Goal: Information Seeking & Learning: Compare options

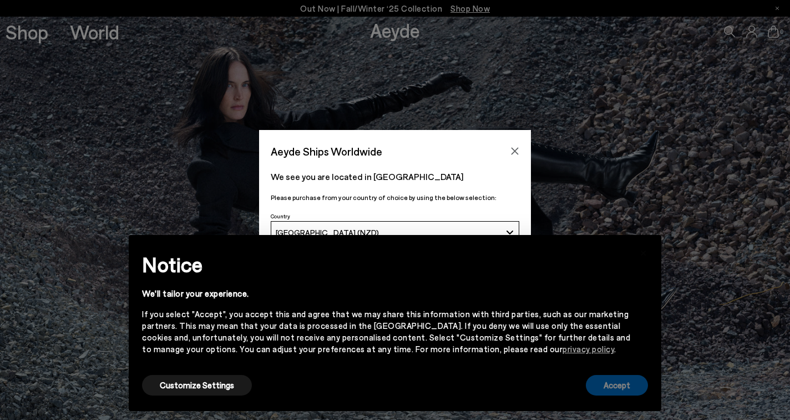
click at [610, 385] on button "Accept" at bounding box center [617, 385] width 62 height 21
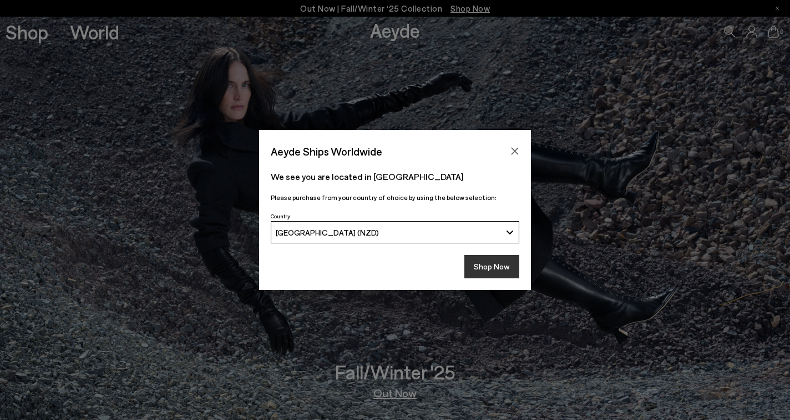
click at [491, 268] on button "Shop Now" at bounding box center [491, 266] width 55 height 23
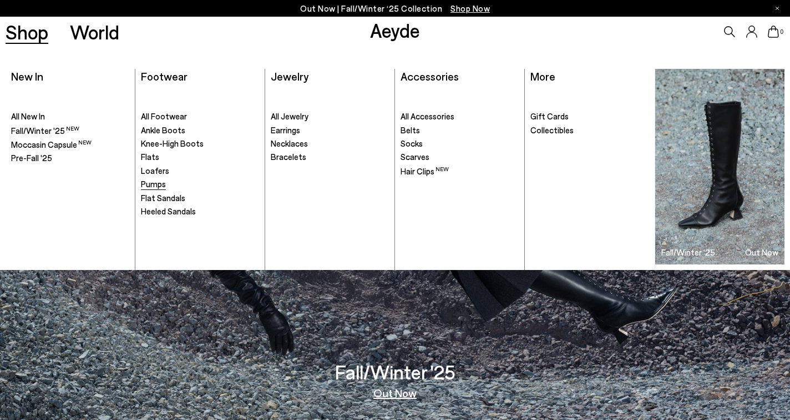
click at [156, 183] on span "Pumps" at bounding box center [153, 184] width 25 height 10
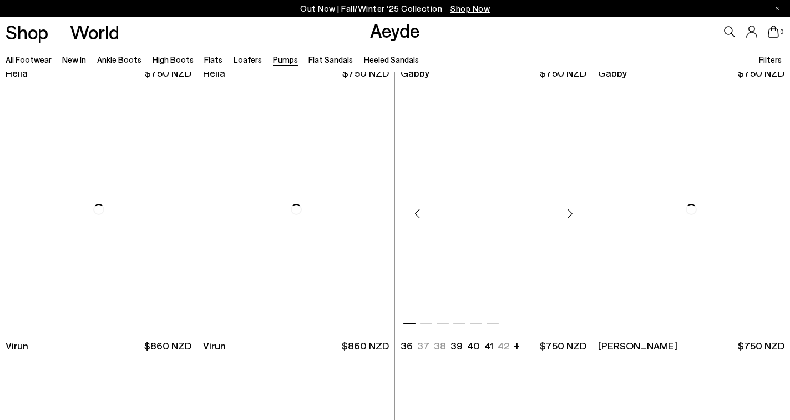
scroll to position [1088, 0]
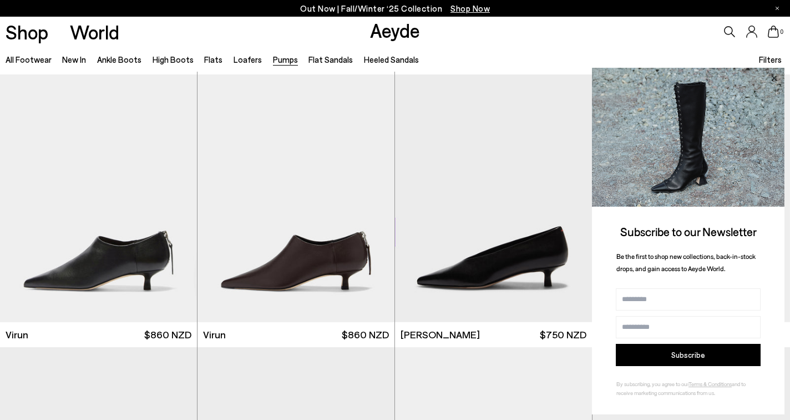
click at [775, 78] on icon at bounding box center [774, 78] width 6 height 6
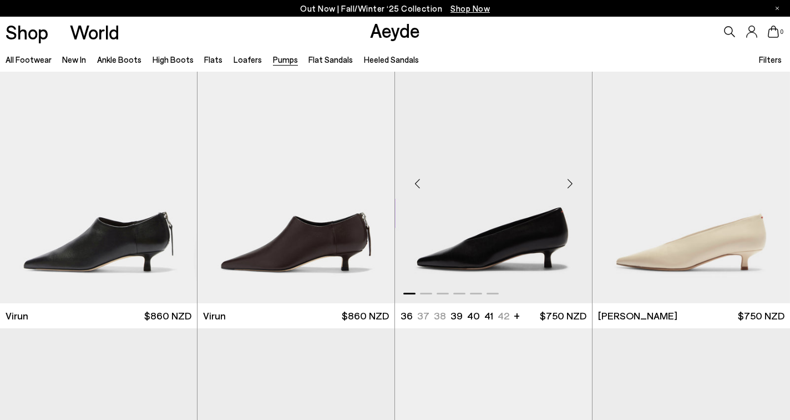
scroll to position [1109, 0]
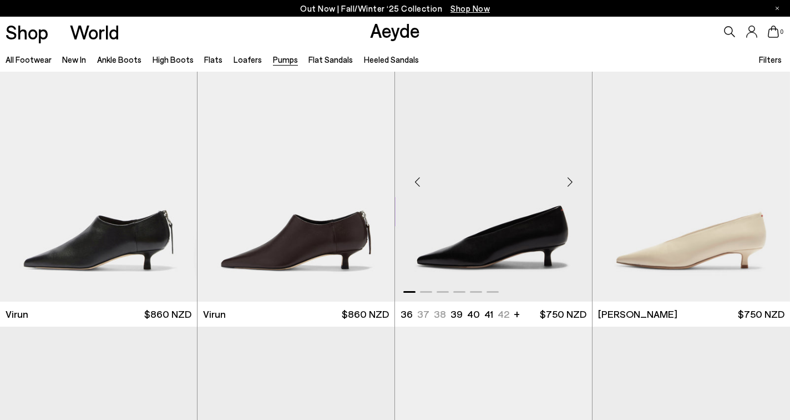
click at [498, 218] on img "1 / 6" at bounding box center [493, 178] width 197 height 248
click at [662, 240] on img "1 / 6" at bounding box center [692, 178] width 198 height 248
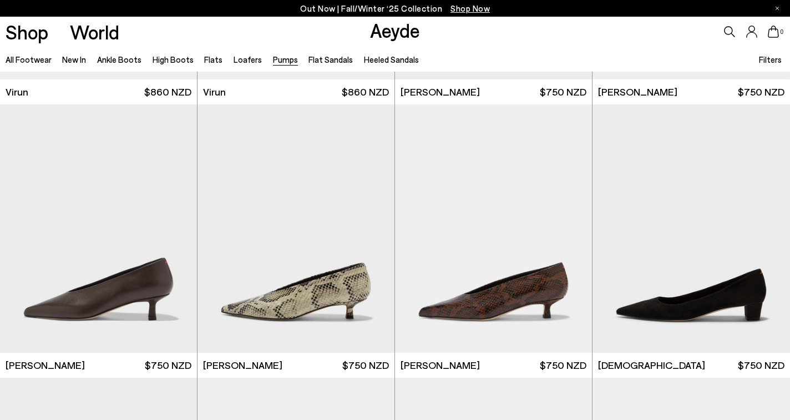
scroll to position [1333, 0]
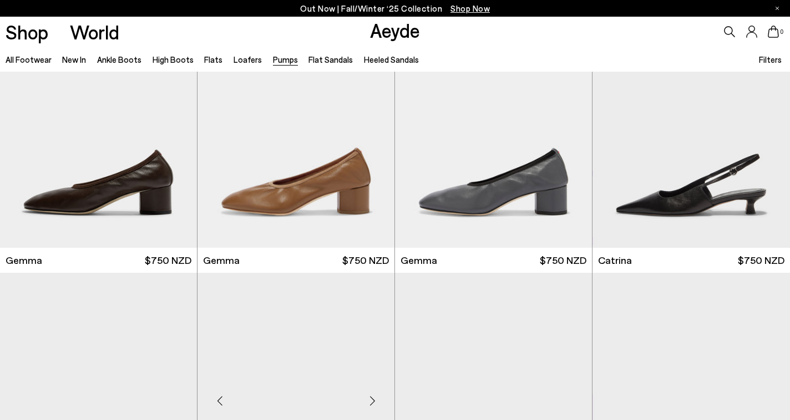
scroll to position [3119, 0]
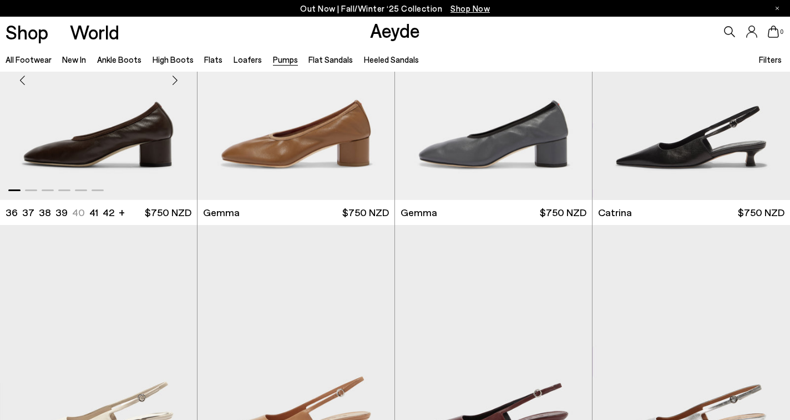
click at [130, 129] on img "1 / 6" at bounding box center [98, 76] width 197 height 248
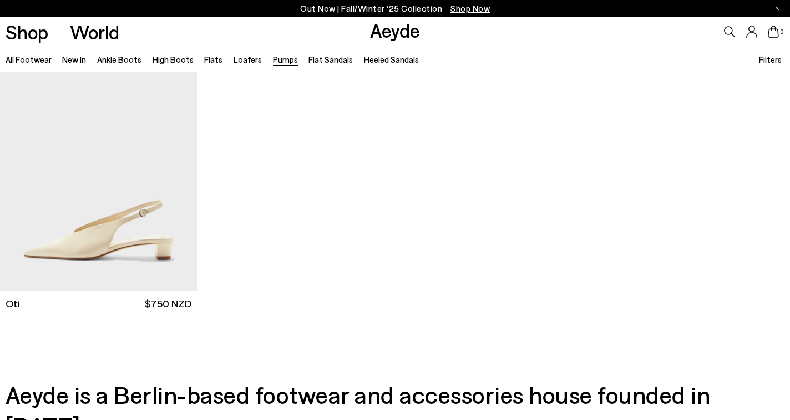
scroll to position [4945, 0]
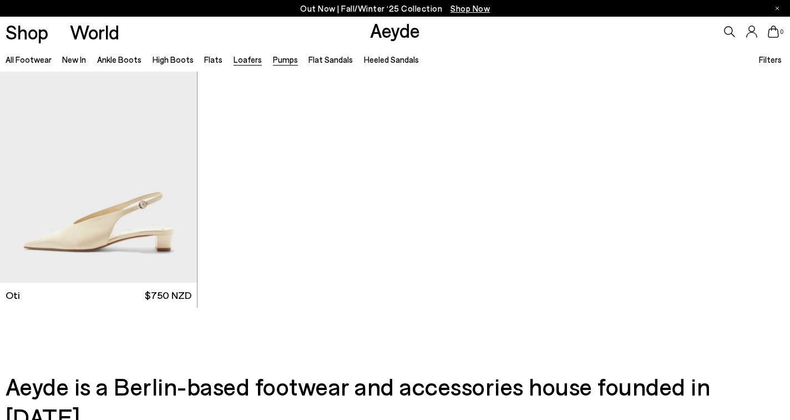
click at [243, 60] on link "Loafers" at bounding box center [248, 59] width 28 height 10
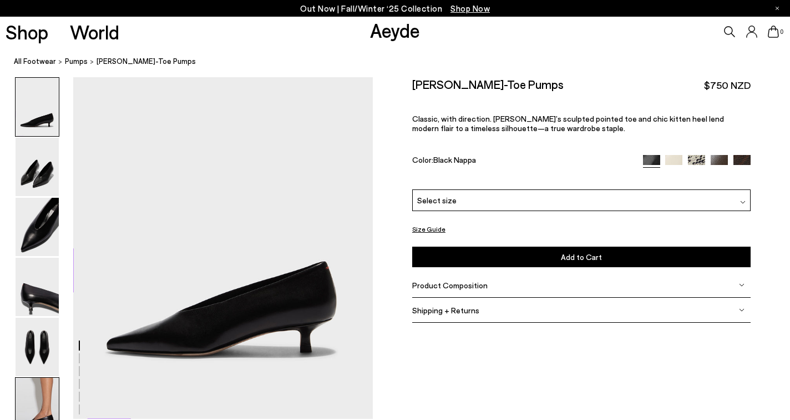
click at [32, 400] on img at bounding box center [37, 406] width 43 height 58
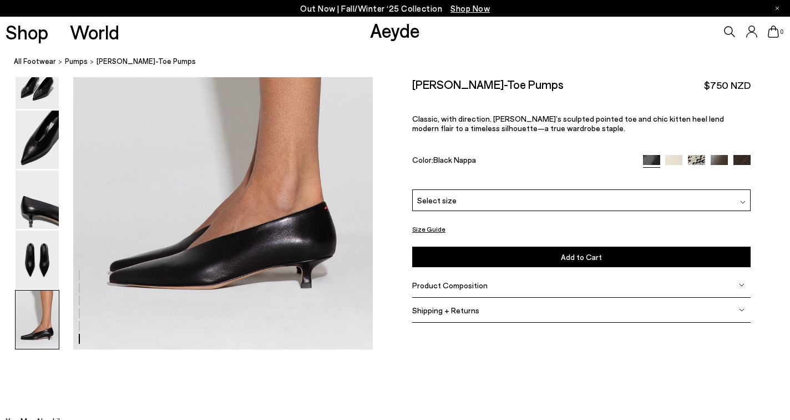
scroll to position [2139, 0]
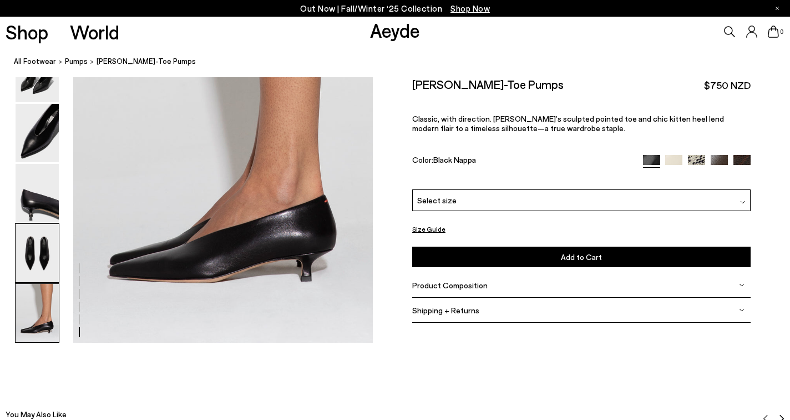
click at [43, 255] on img at bounding box center [37, 253] width 43 height 58
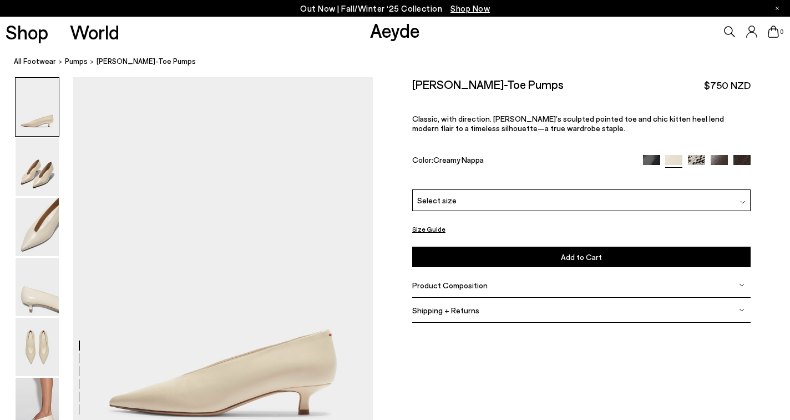
scroll to position [0, 1]
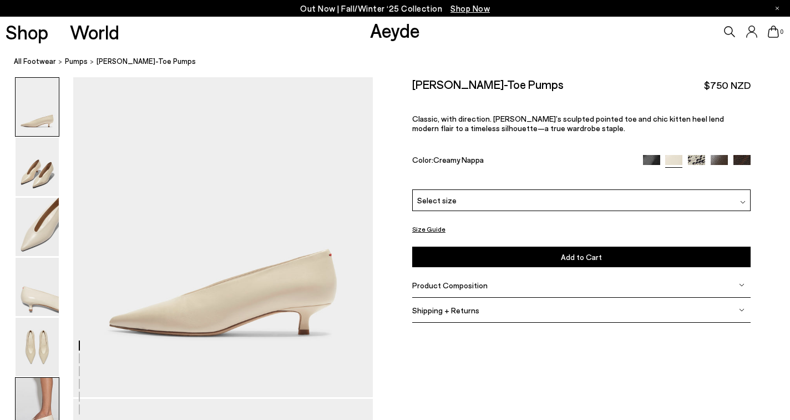
click at [54, 385] on img at bounding box center [37, 406] width 43 height 58
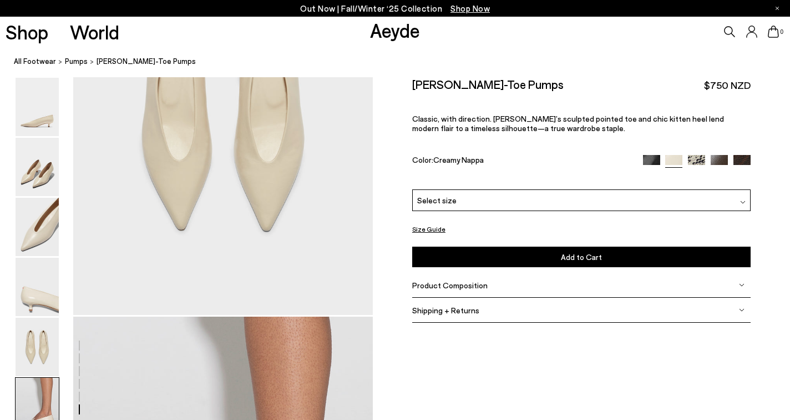
scroll to position [2082, 0]
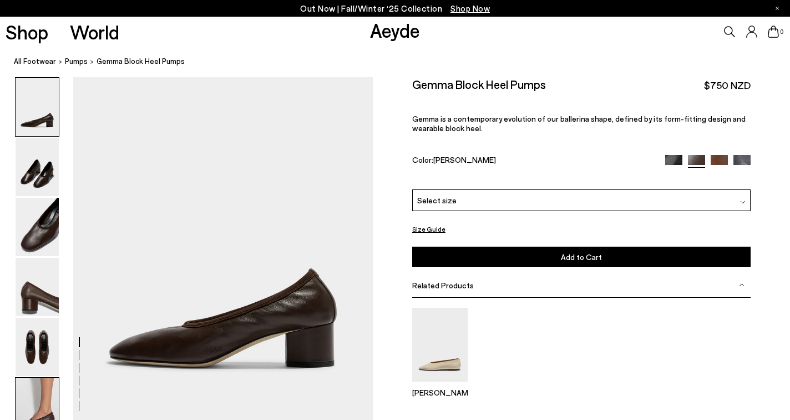
click at [41, 400] on img at bounding box center [37, 406] width 43 height 58
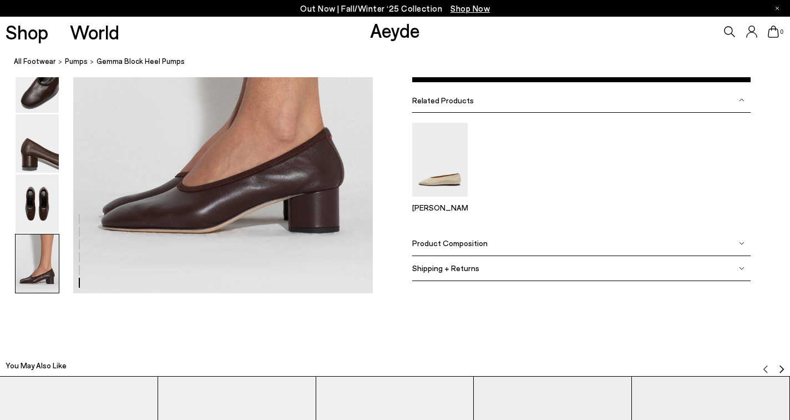
scroll to position [2139, 0]
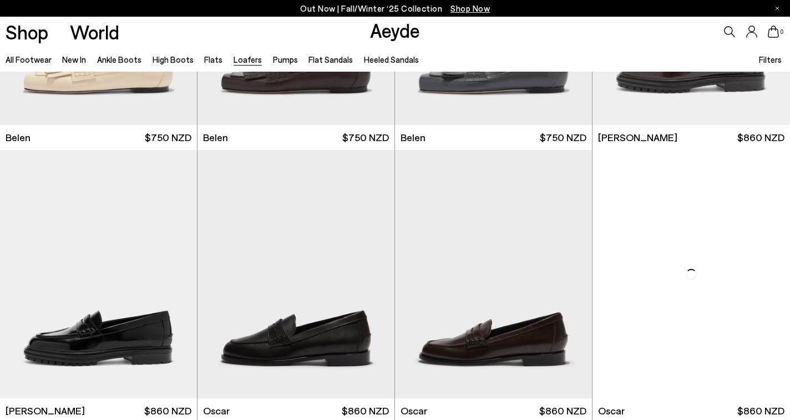
scroll to position [740, 0]
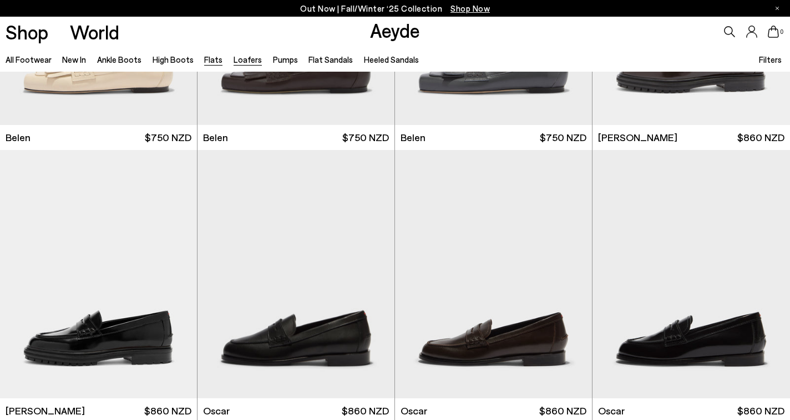
click at [206, 57] on link "Flats" at bounding box center [213, 59] width 18 height 10
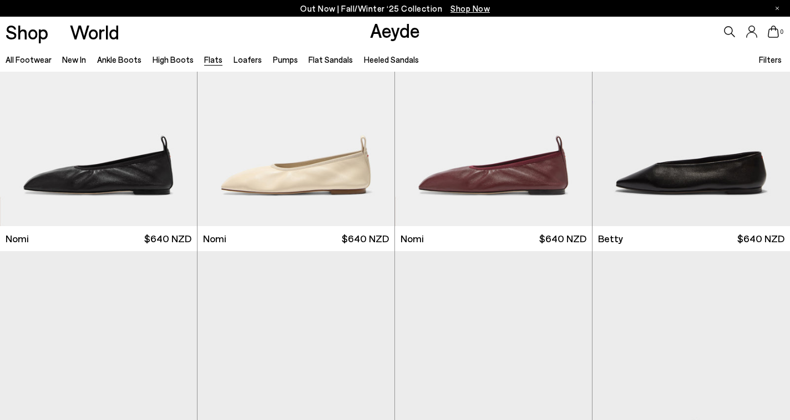
scroll to position [638, 0]
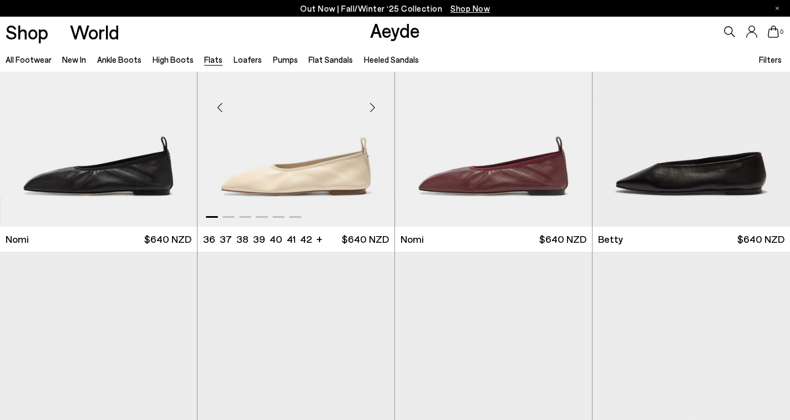
click at [287, 178] on img "1 / 6" at bounding box center [296, 103] width 197 height 248
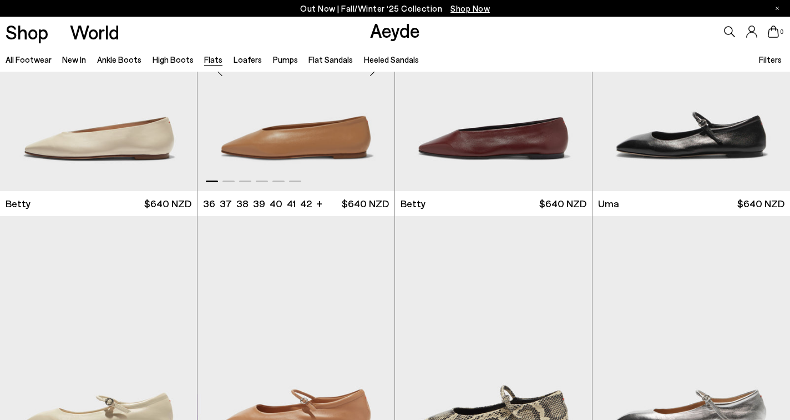
scroll to position [946, 0]
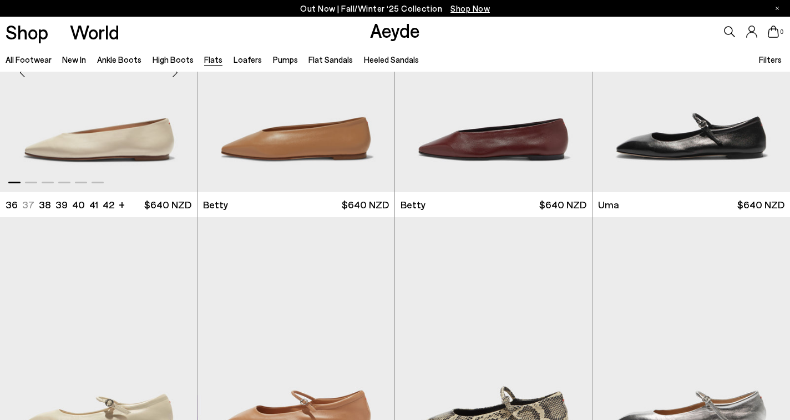
click at [134, 145] on img "1 / 6" at bounding box center [98, 68] width 197 height 248
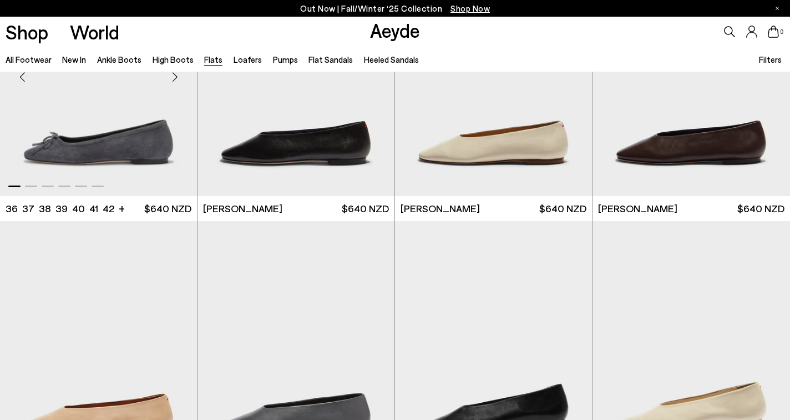
scroll to position [2851, 0]
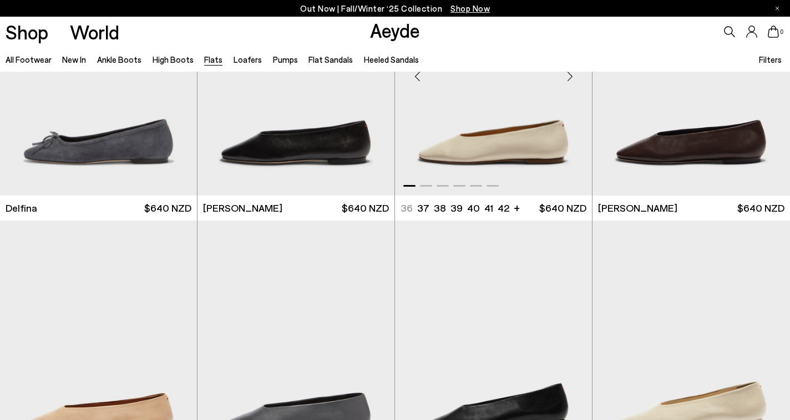
click at [443, 148] on img "1 / 6" at bounding box center [493, 72] width 197 height 248
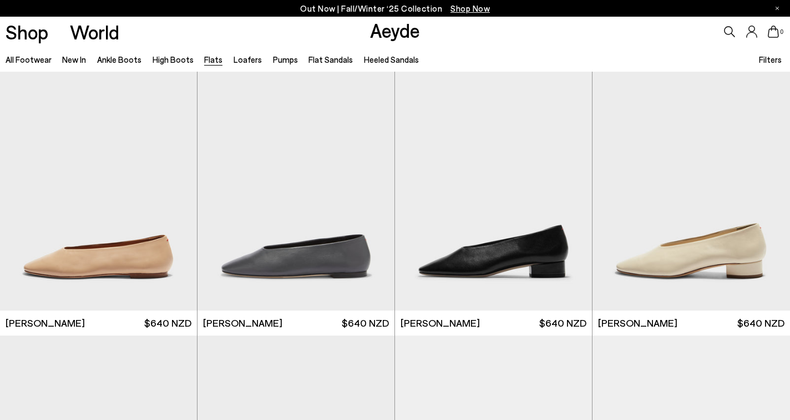
scroll to position [3012, 0]
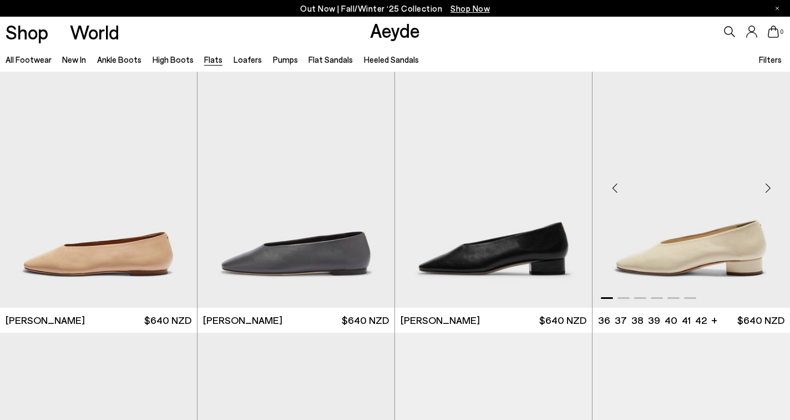
click at [693, 231] on img "1 / 6" at bounding box center [692, 183] width 198 height 248
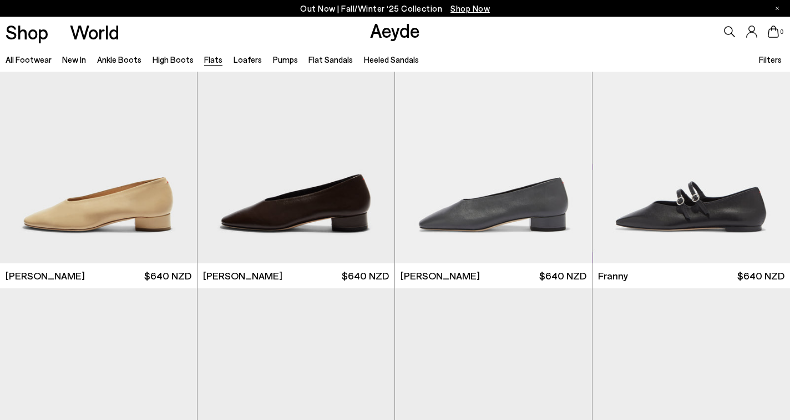
scroll to position [3330, 0]
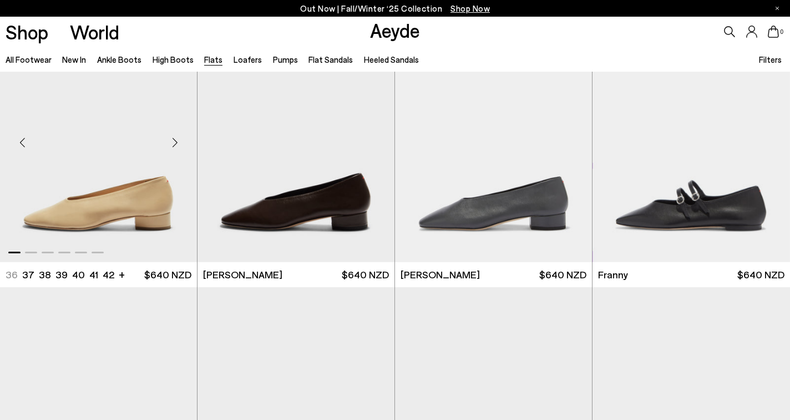
click at [140, 217] on img "1 / 6" at bounding box center [98, 138] width 197 height 248
click at [314, 198] on img "1 / 6" at bounding box center [296, 138] width 197 height 248
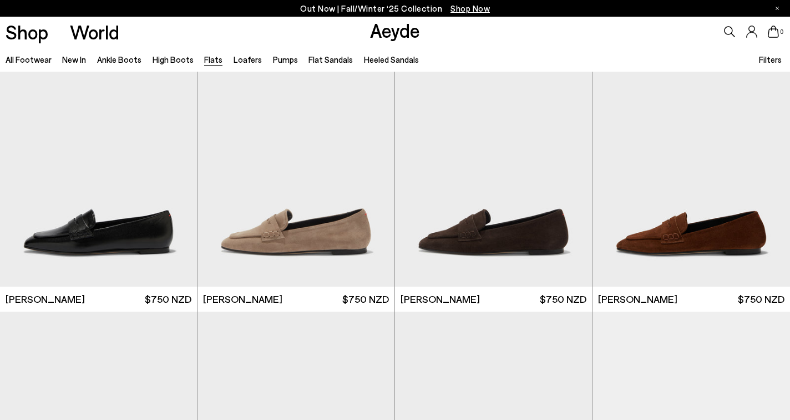
scroll to position [3851, 0]
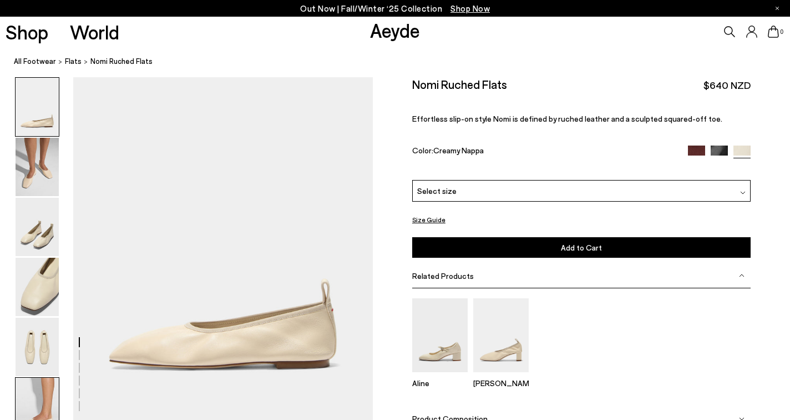
click at [49, 393] on img at bounding box center [37, 406] width 43 height 58
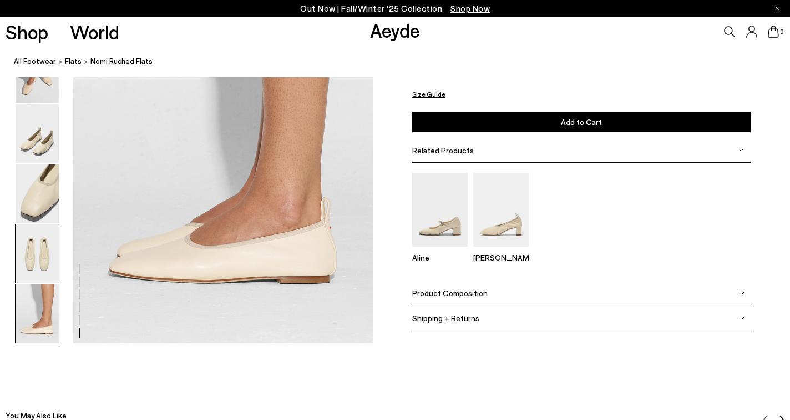
click at [43, 275] on img at bounding box center [37, 253] width 43 height 58
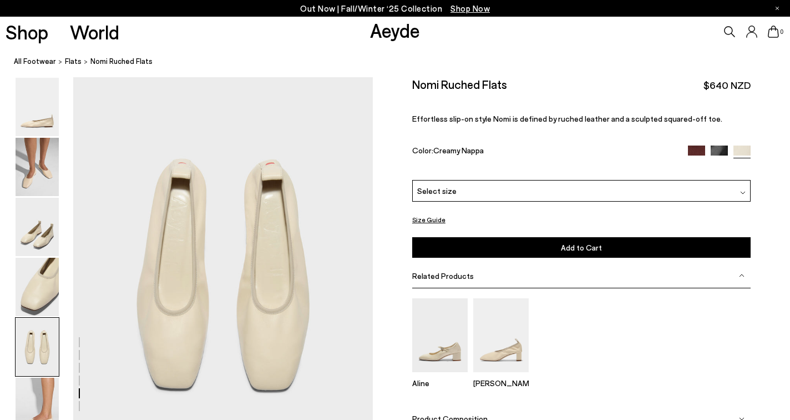
scroll to position [1548, 0]
click at [50, 167] on img at bounding box center [37, 167] width 43 height 58
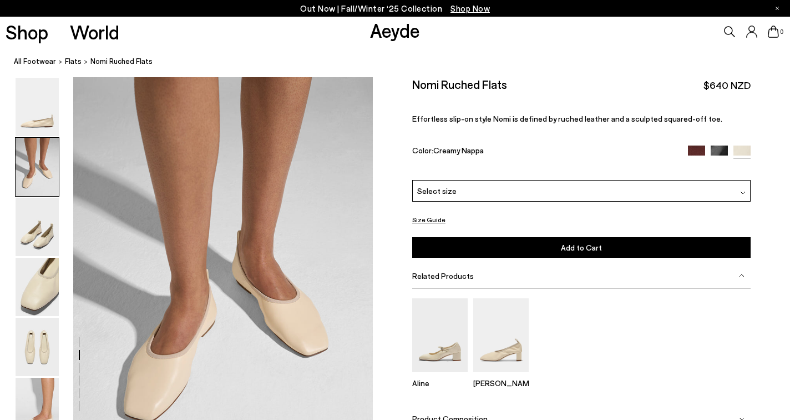
scroll to position [452, 0]
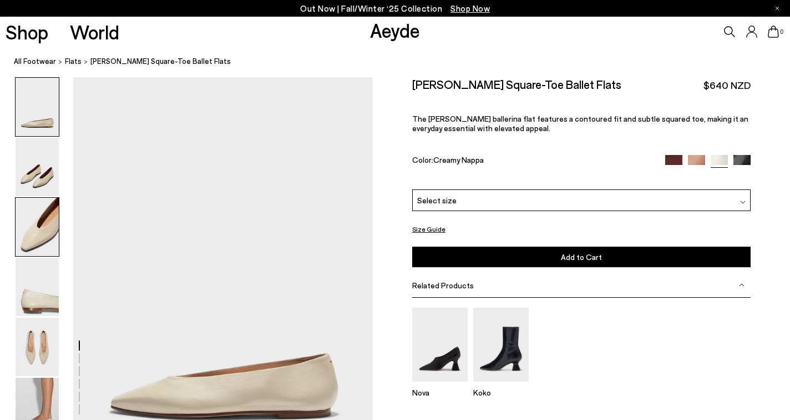
click at [43, 237] on img at bounding box center [37, 227] width 43 height 58
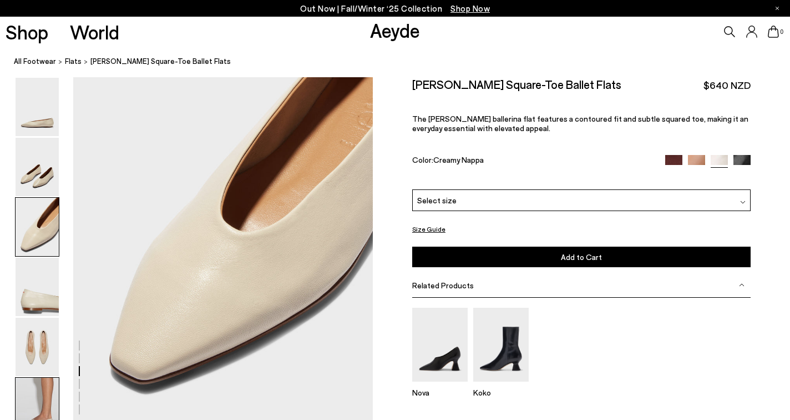
click at [39, 393] on img at bounding box center [37, 406] width 43 height 58
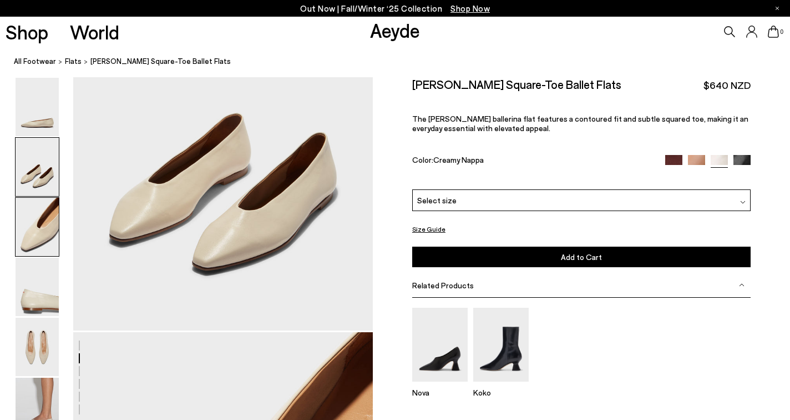
scroll to position [570, 0]
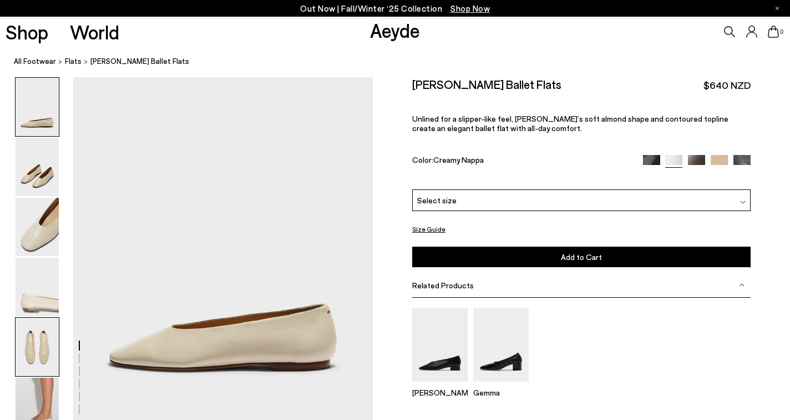
click at [43, 341] on img at bounding box center [37, 346] width 43 height 58
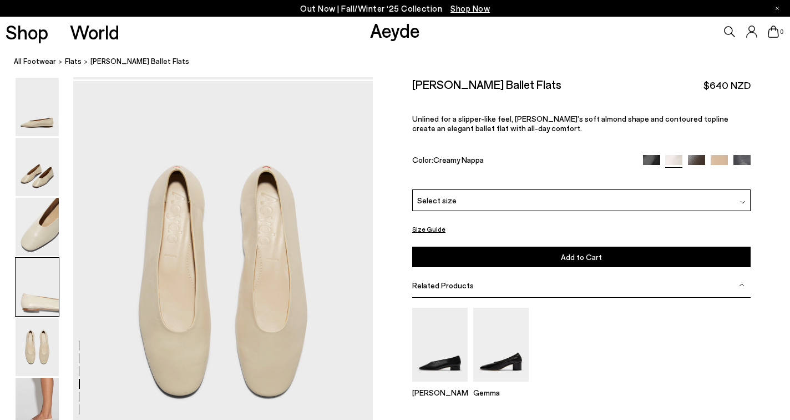
scroll to position [1604, 0]
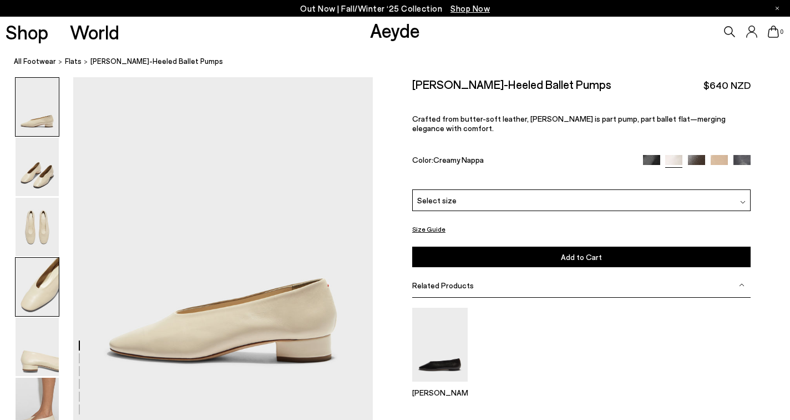
scroll to position [75, 0]
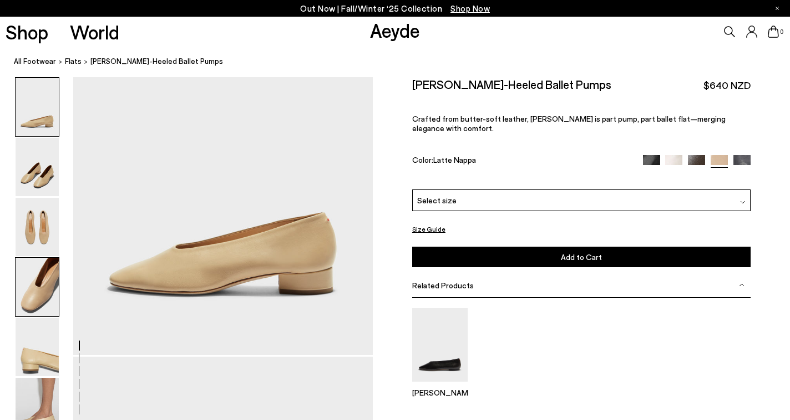
click at [42, 292] on img at bounding box center [37, 286] width 43 height 58
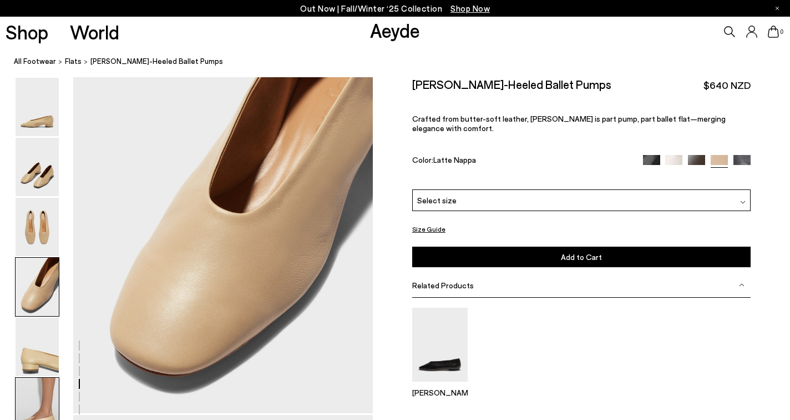
click at [36, 397] on img at bounding box center [37, 406] width 43 height 58
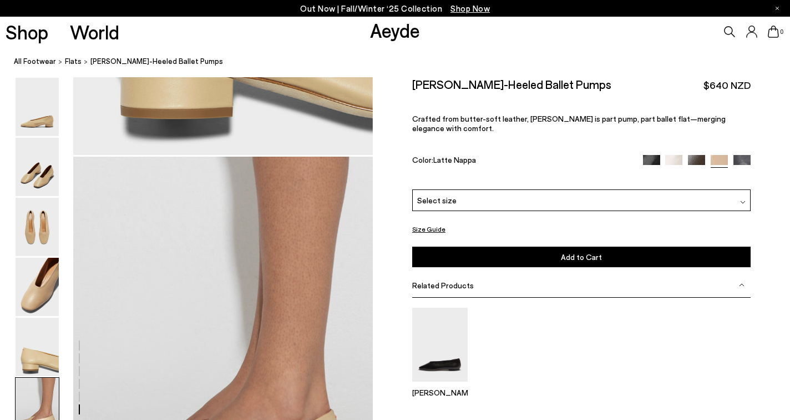
scroll to position [2082, 0]
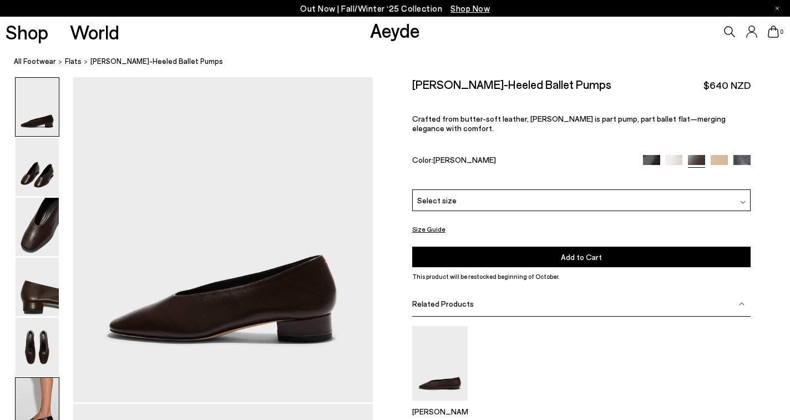
click at [42, 386] on img at bounding box center [37, 406] width 43 height 58
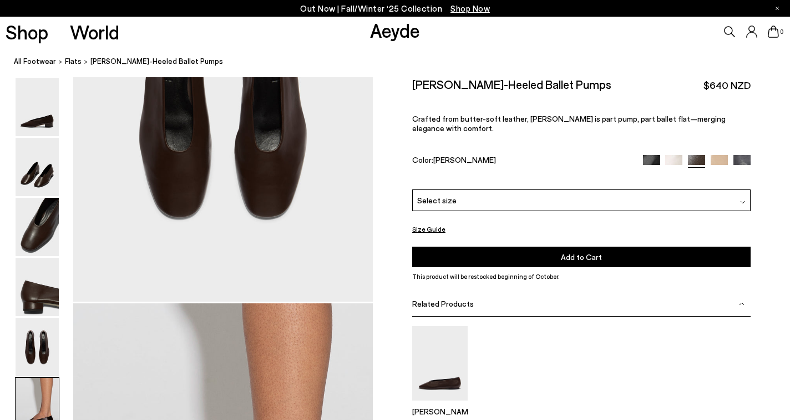
scroll to position [2082, 0]
